Goal: Check status: Check status

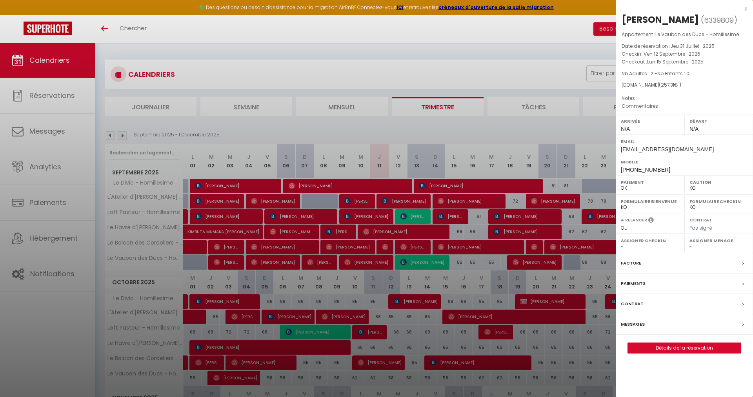
select select "KO"
select select "0"
click at [411, 217] on div at bounding box center [376, 198] width 753 height 397
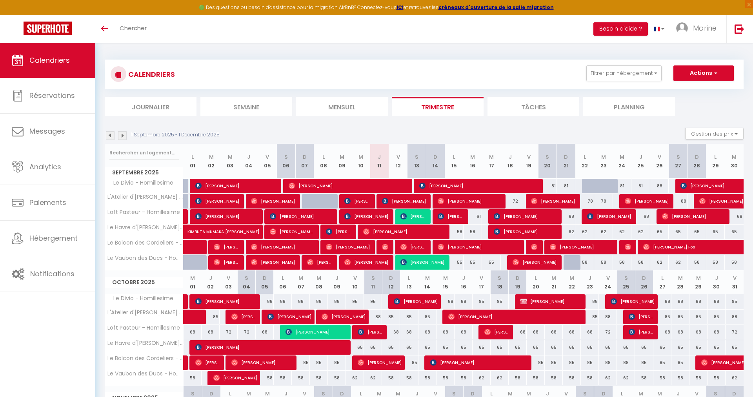
click at [111, 136] on img at bounding box center [110, 135] width 9 height 9
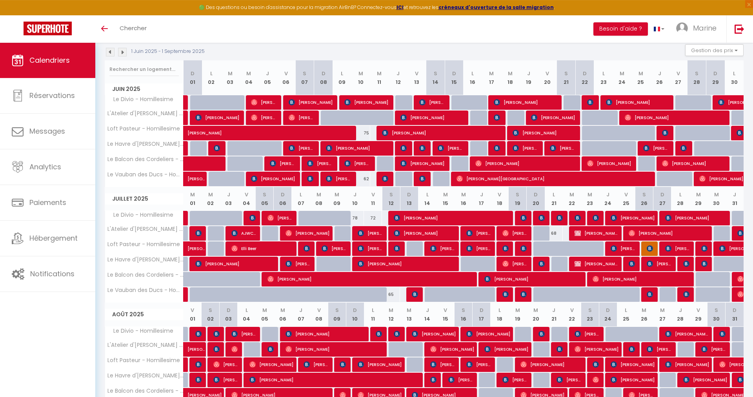
scroll to position [137, 0]
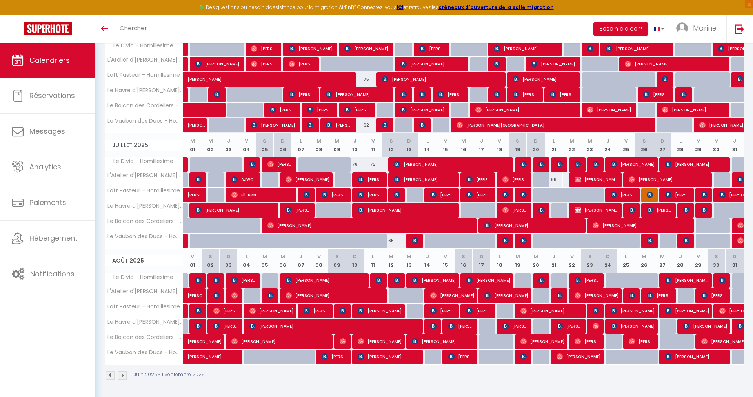
click at [346, 342] on img at bounding box center [343, 341] width 6 height 6
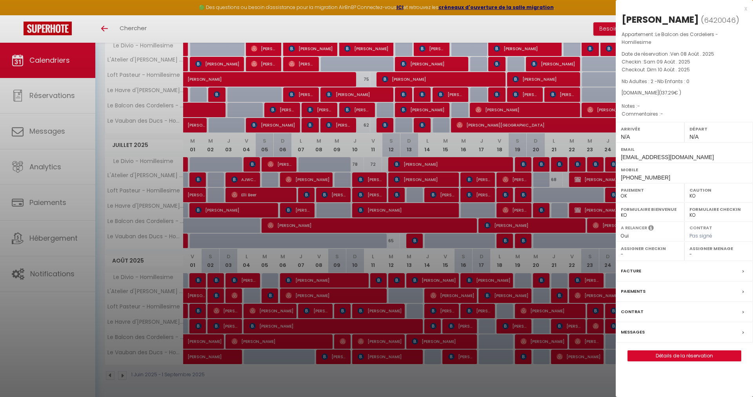
select select "OK"
select select "36675"
click at [340, 343] on div at bounding box center [376, 198] width 753 height 397
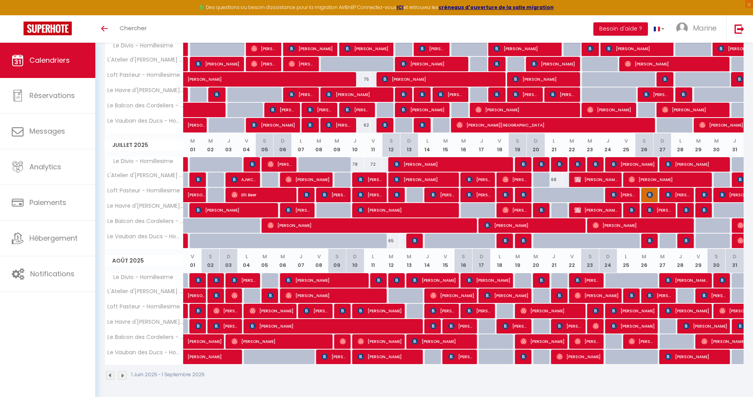
click at [378, 344] on span "[PERSON_NAME]" at bounding box center [380, 341] width 44 height 15
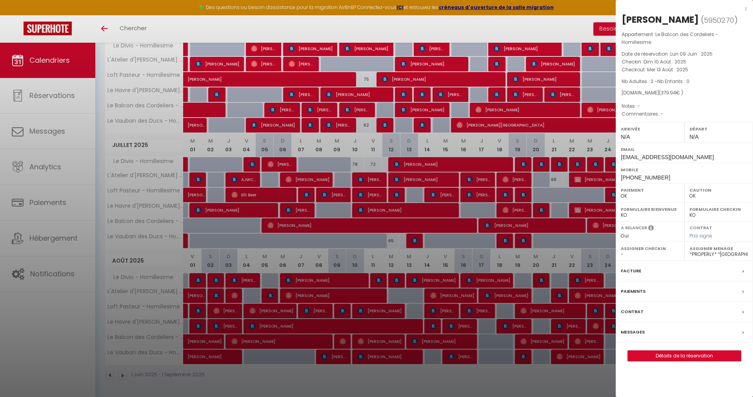
click at [437, 357] on div at bounding box center [376, 198] width 753 height 397
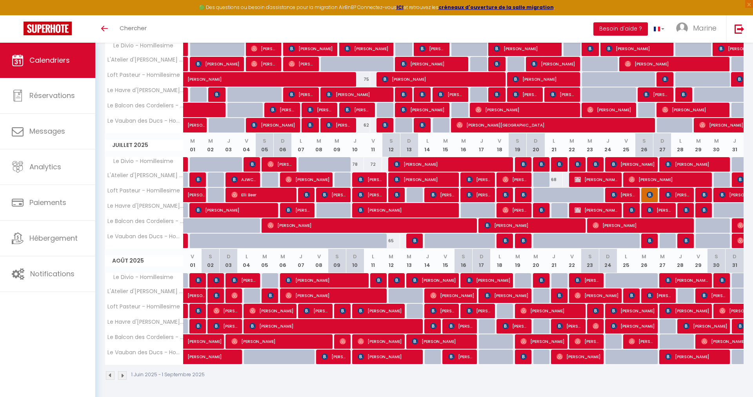
click at [594, 342] on span "[PERSON_NAME]" at bounding box center [587, 341] width 25 height 15
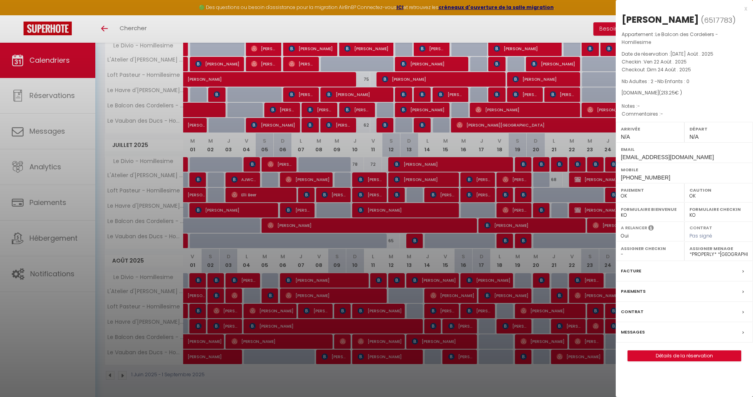
click at [468, 315] on div at bounding box center [376, 198] width 753 height 397
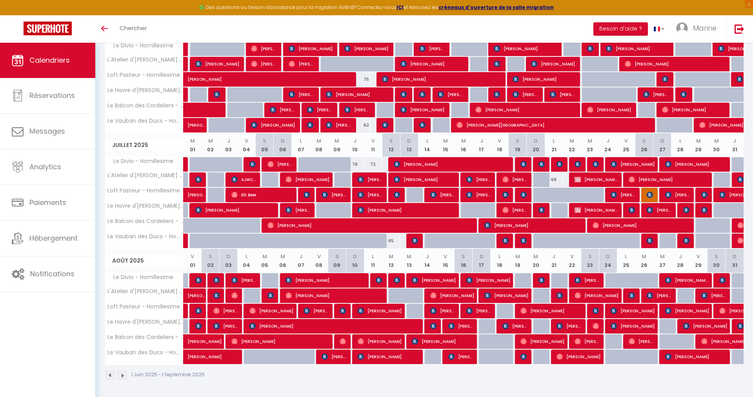
click at [646, 343] on span "[PERSON_NAME]" at bounding box center [641, 341] width 25 height 15
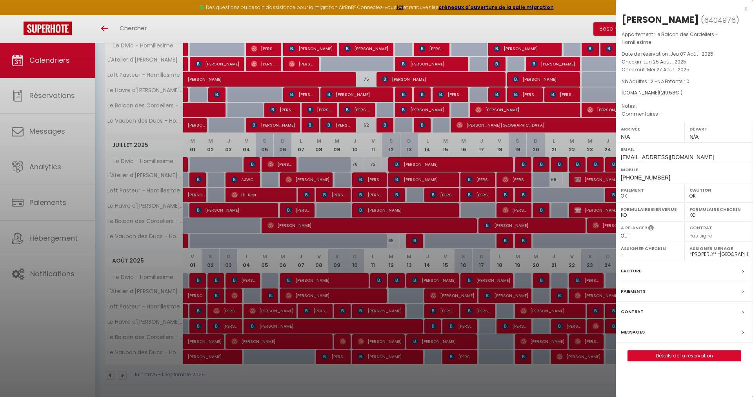
click at [518, 253] on div at bounding box center [376, 198] width 753 height 397
